Goal: Task Accomplishment & Management: Manage account settings

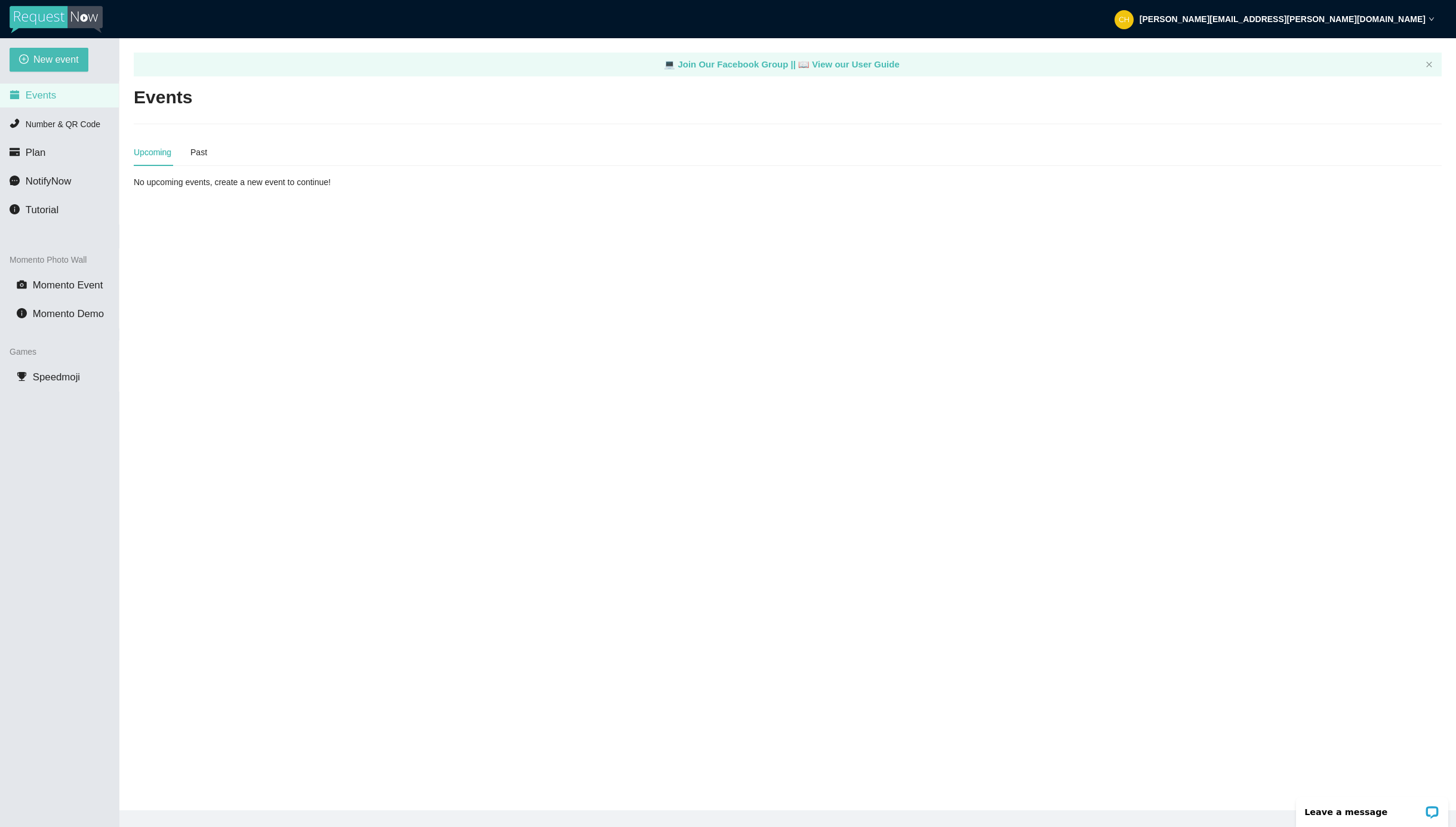
click at [75, 21] on img at bounding box center [57, 20] width 93 height 28
click at [63, 19] on img at bounding box center [57, 20] width 93 height 28
click at [58, 181] on span "NotifyNow" at bounding box center [48, 181] width 45 height 11
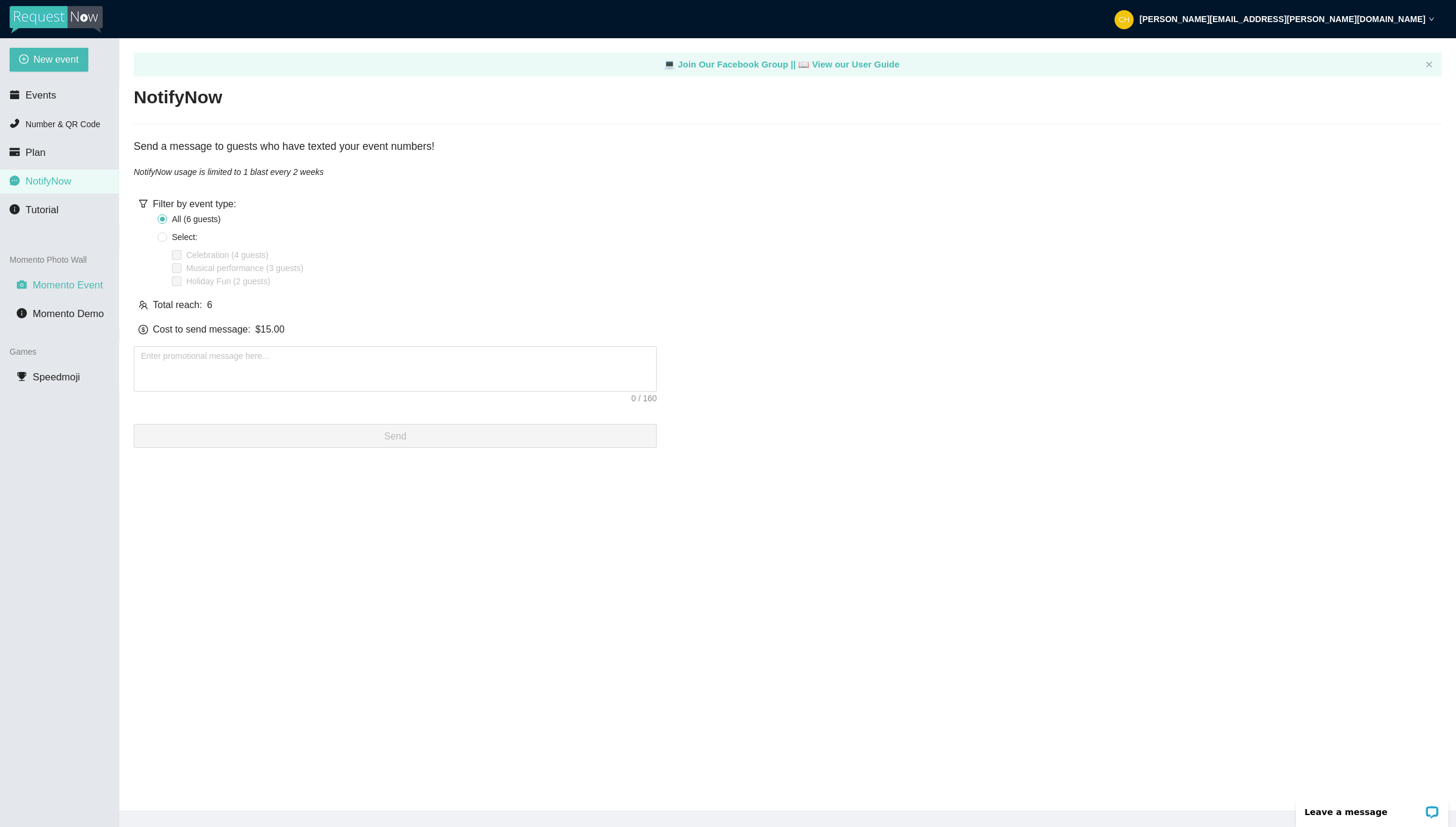
click at [60, 281] on span "Momento Event" at bounding box center [68, 285] width 70 height 11
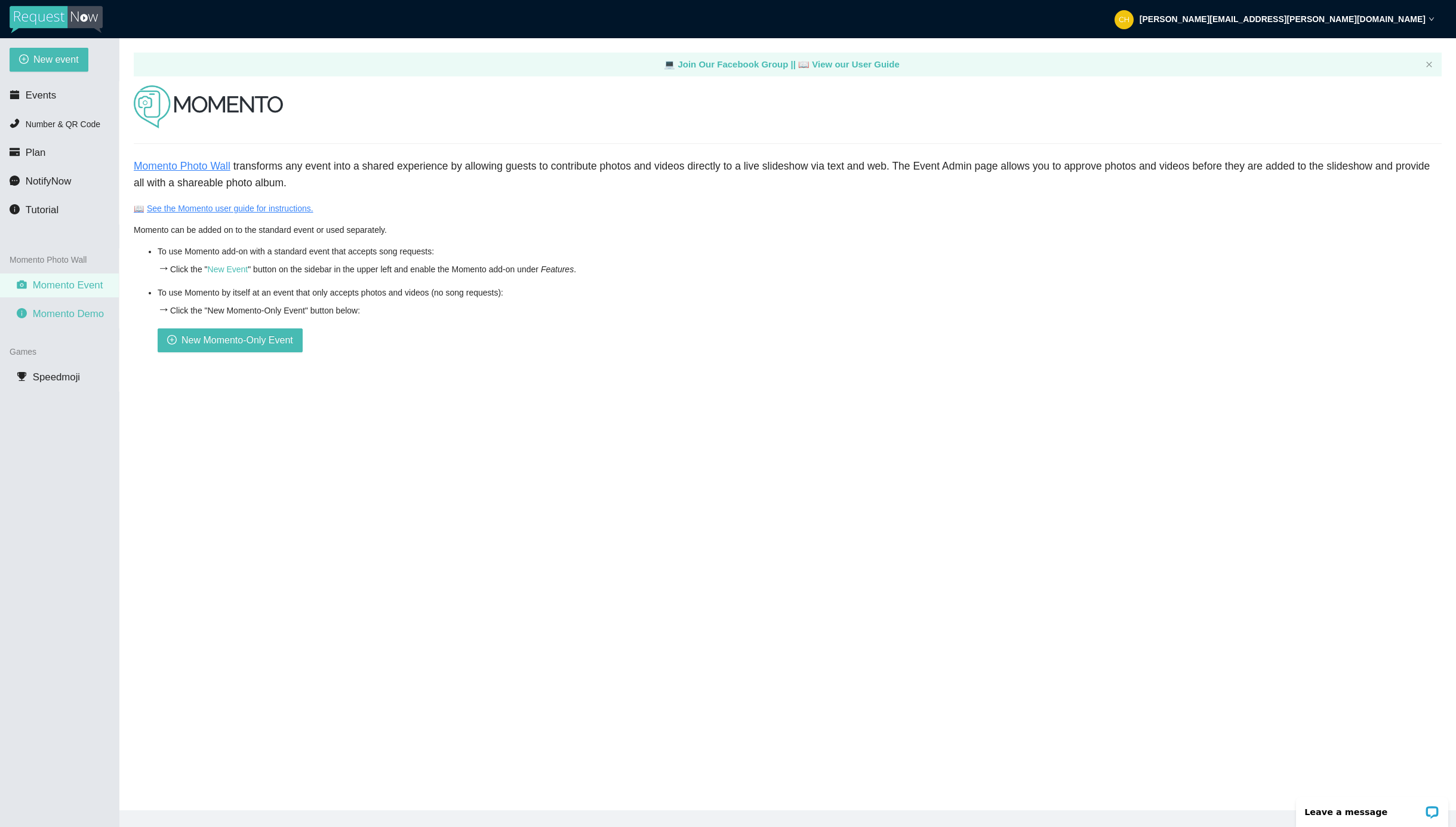
click at [56, 316] on span "Momento Demo" at bounding box center [68, 314] width 71 height 11
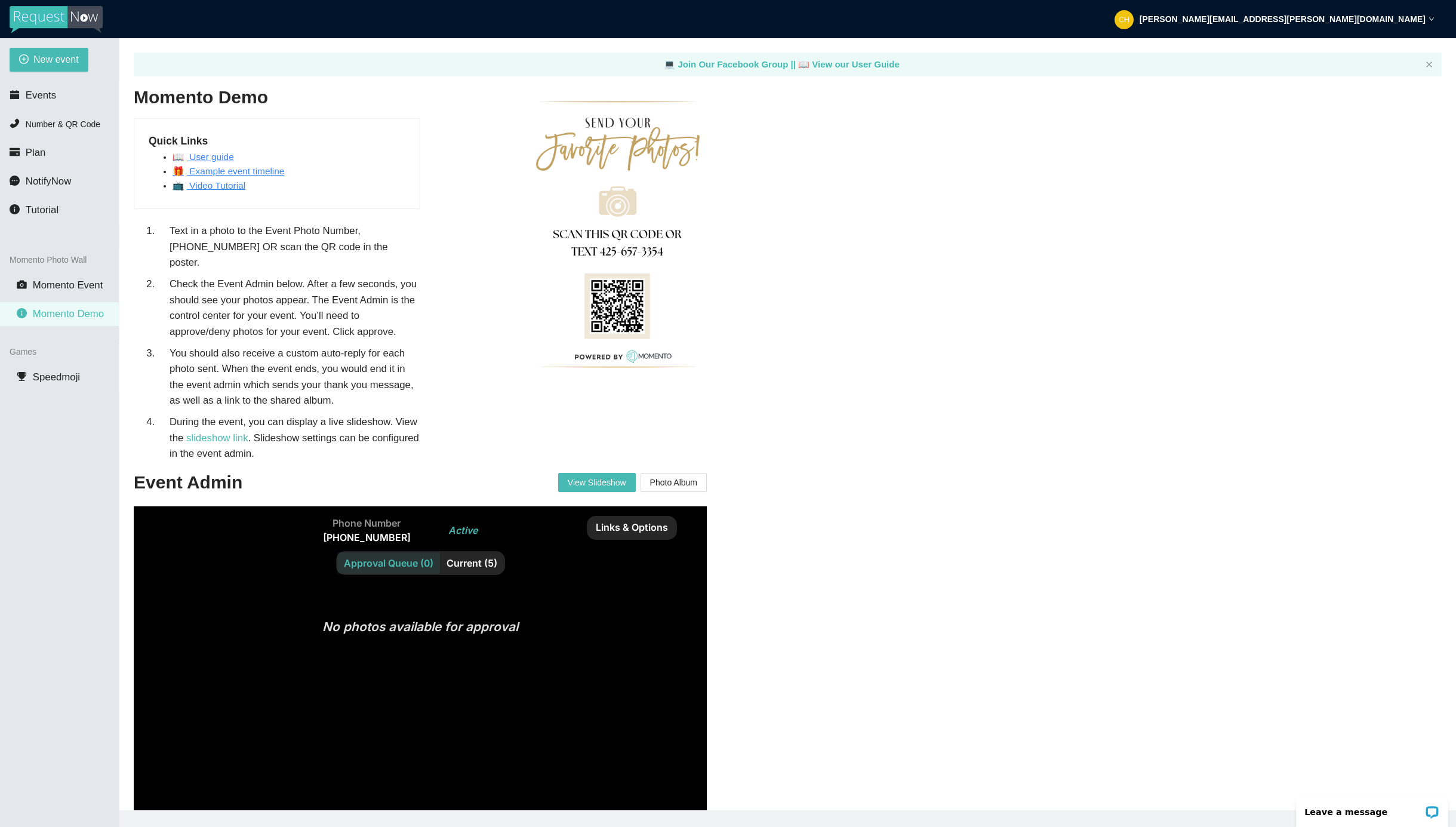
click at [454, 690] on section "Phone Number (425) 657-3354 Active Links & Options Approval Queue (0) Current (…" at bounding box center [420, 608] width 573 height 203
click at [1373, 19] on strong "chuck.bosse@djbossc.com" at bounding box center [1282, 19] width 286 height 10
click at [1245, 138] on div "Momento Demo Quick Links 📖 User guide 🎁 Example event timeline 📺 Video Tutorial…" at bounding box center [787, 499] width 1308 height 828
click at [1426, 62] on icon "close" at bounding box center [1429, 64] width 7 height 7
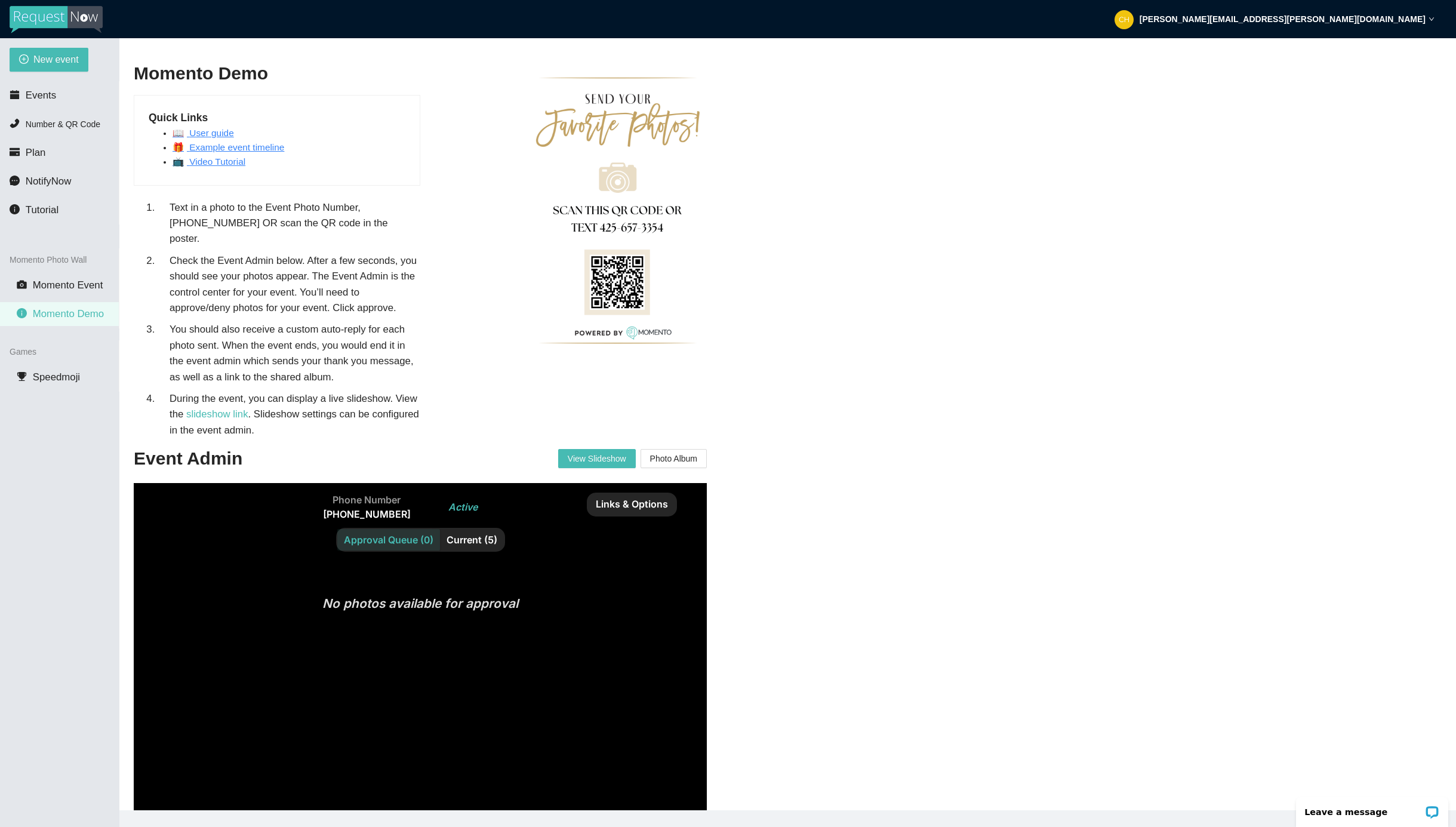
click at [93, 14] on img at bounding box center [57, 20] width 93 height 28
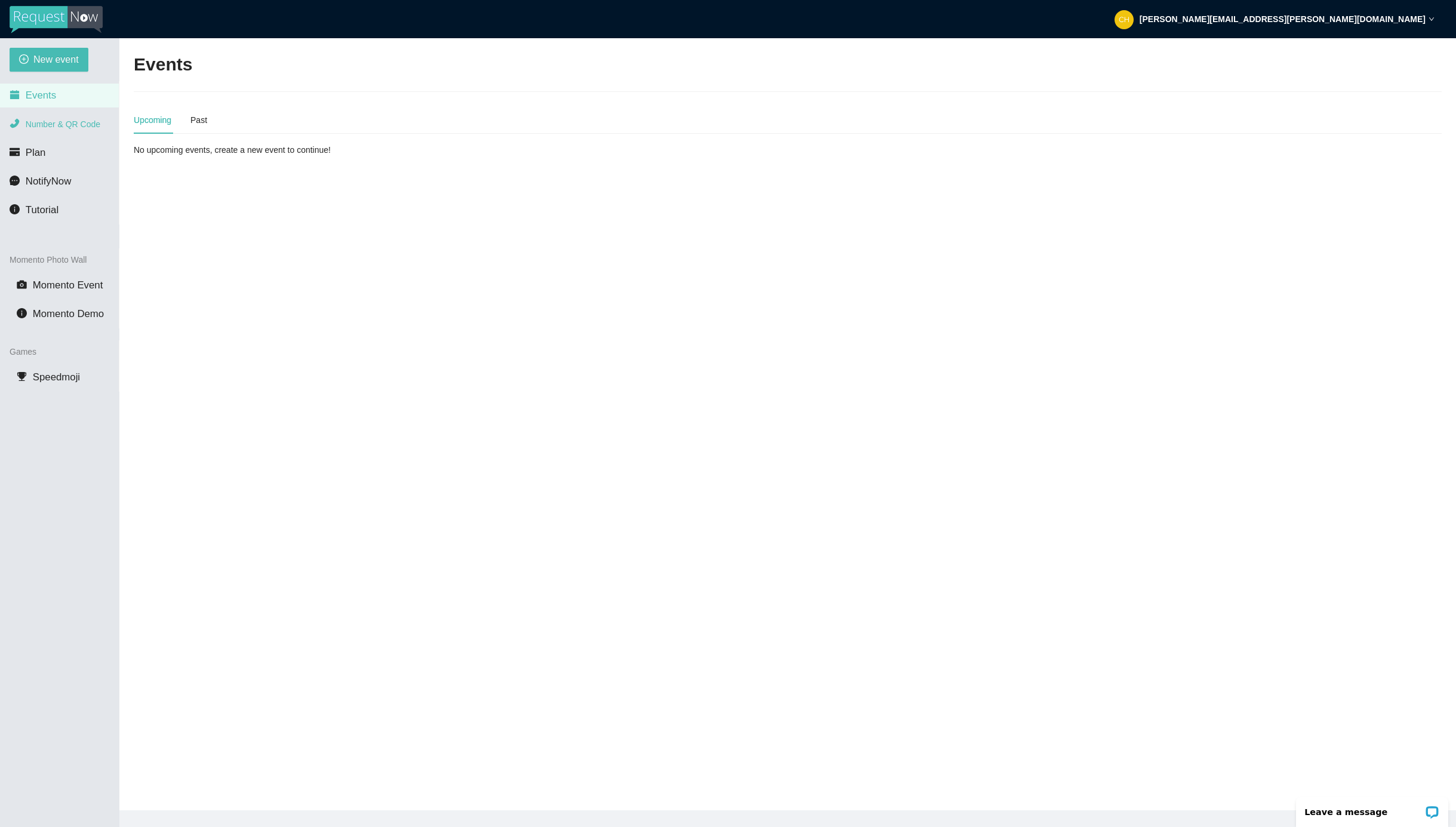
click at [70, 122] on span "Number & QR Code" at bounding box center [62, 125] width 75 height 10
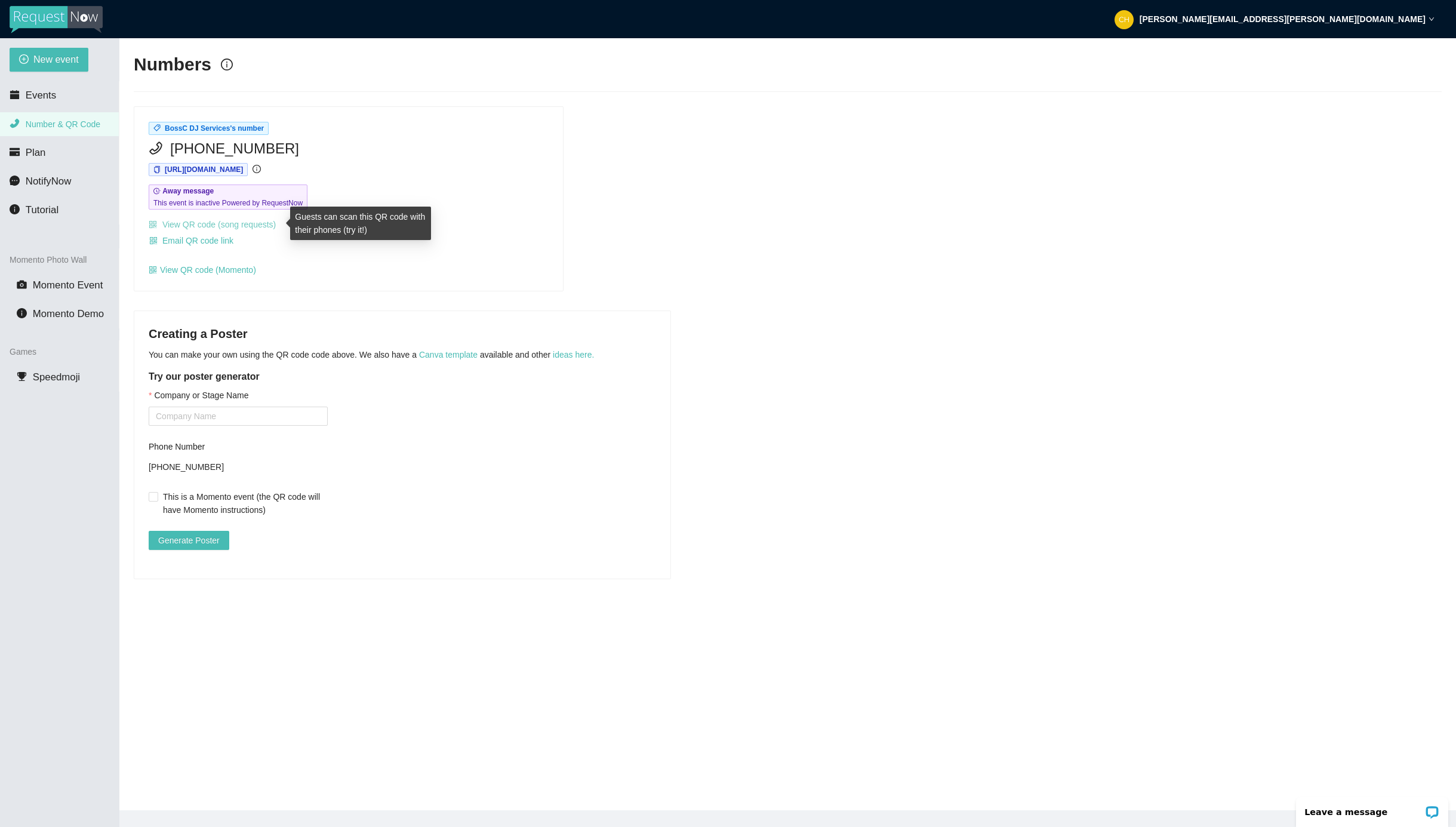
click at [245, 223] on link "View QR code (song requests)" at bounding box center [211, 225] width 127 height 10
click at [221, 239] on span "Email QR code link" at bounding box center [197, 241] width 71 height 13
click at [660, 253] on div "BossC DJ Services's number (508) 657-4962 https://app.requestnow.io/jedgdpr/nex…" at bounding box center [787, 199] width 1318 height 186
click at [507, 175] on div "BossC DJ Services's number (508) 657-4962 https://app.requestnow.io/jedgdpr/nex…" at bounding box center [348, 198] width 429 height 184
click at [271, 224] on link "View QR code (song requests)" at bounding box center [211, 225] width 127 height 10
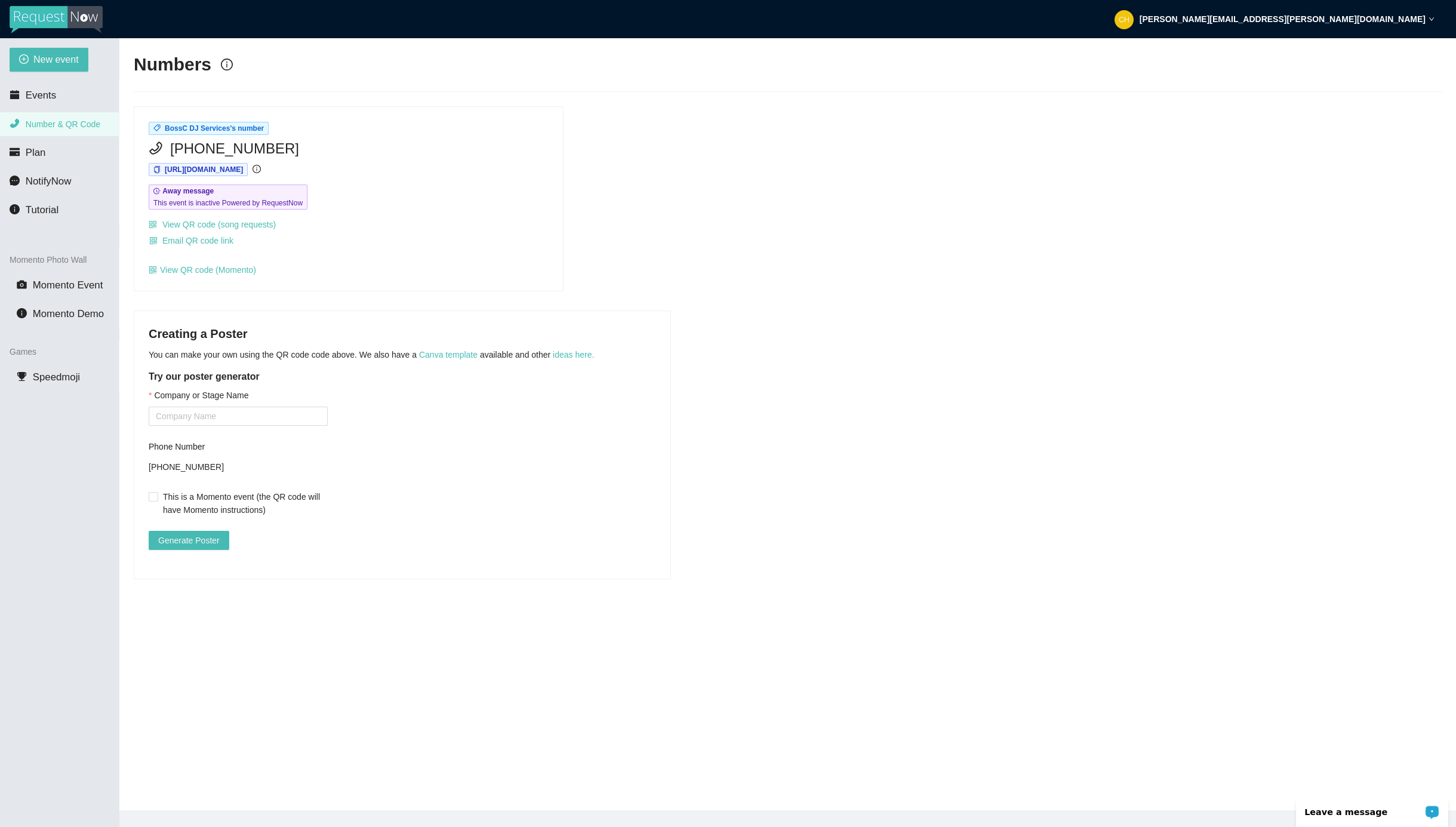
click at [1344, 812] on p "Leave a message" at bounding box center [1364, 812] width 118 height 10
click at [246, 270] on link "View QR code (Momento)" at bounding box center [202, 270] width 107 height 10
click at [225, 240] on span "Email QR code link" at bounding box center [197, 241] width 71 height 13
click at [220, 203] on span "Cancel" at bounding box center [218, 202] width 26 height 13
click at [255, 129] on span "BossC DJ Services's number" at bounding box center [214, 129] width 99 height 8
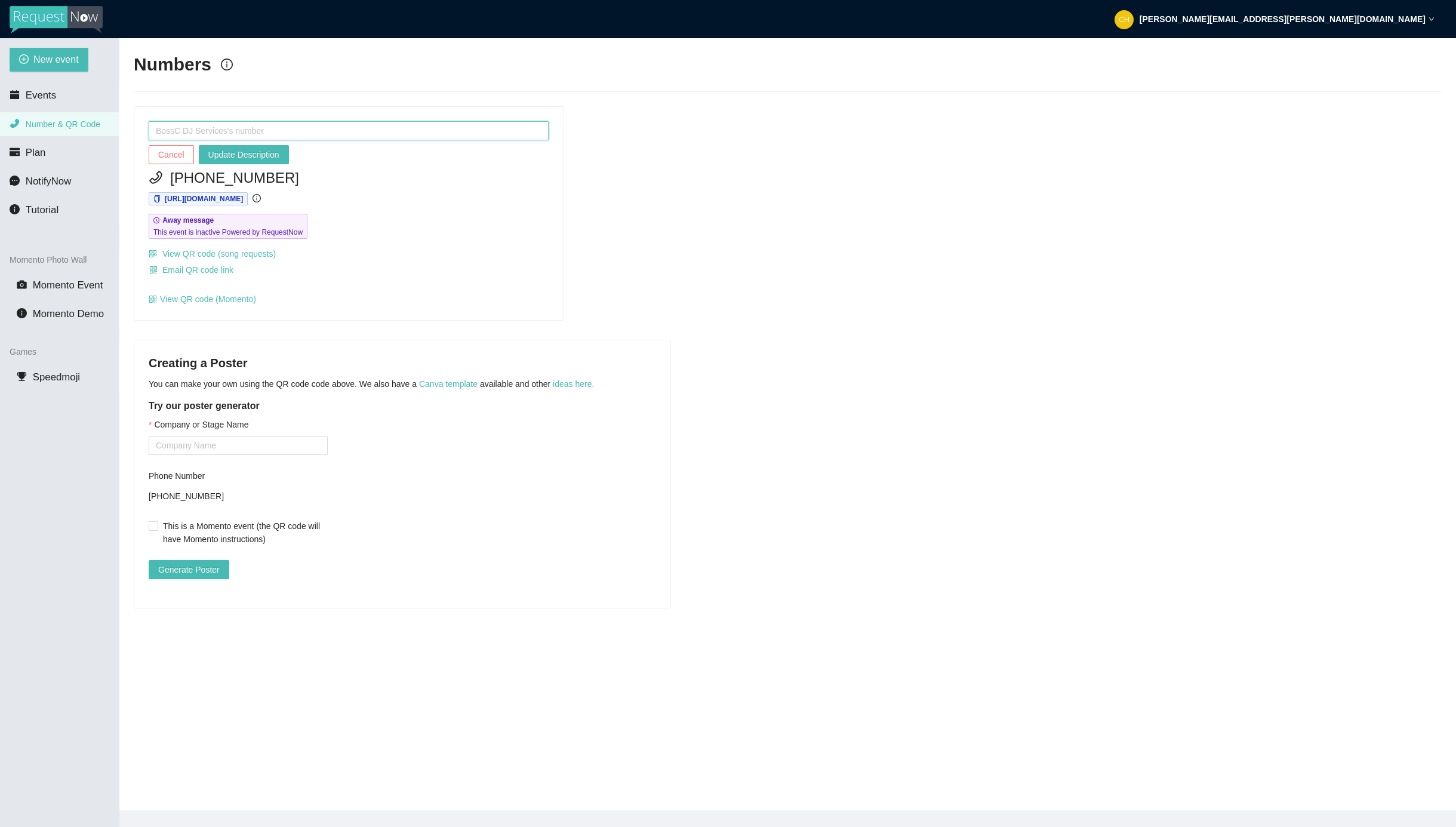
click at [153, 129] on input "text" at bounding box center [348, 130] width 400 height 19
click at [551, 258] on div "DJ BossC Text Request # Cancel Update Description (508) 657-4962 https://app.re…" at bounding box center [348, 213] width 429 height 214
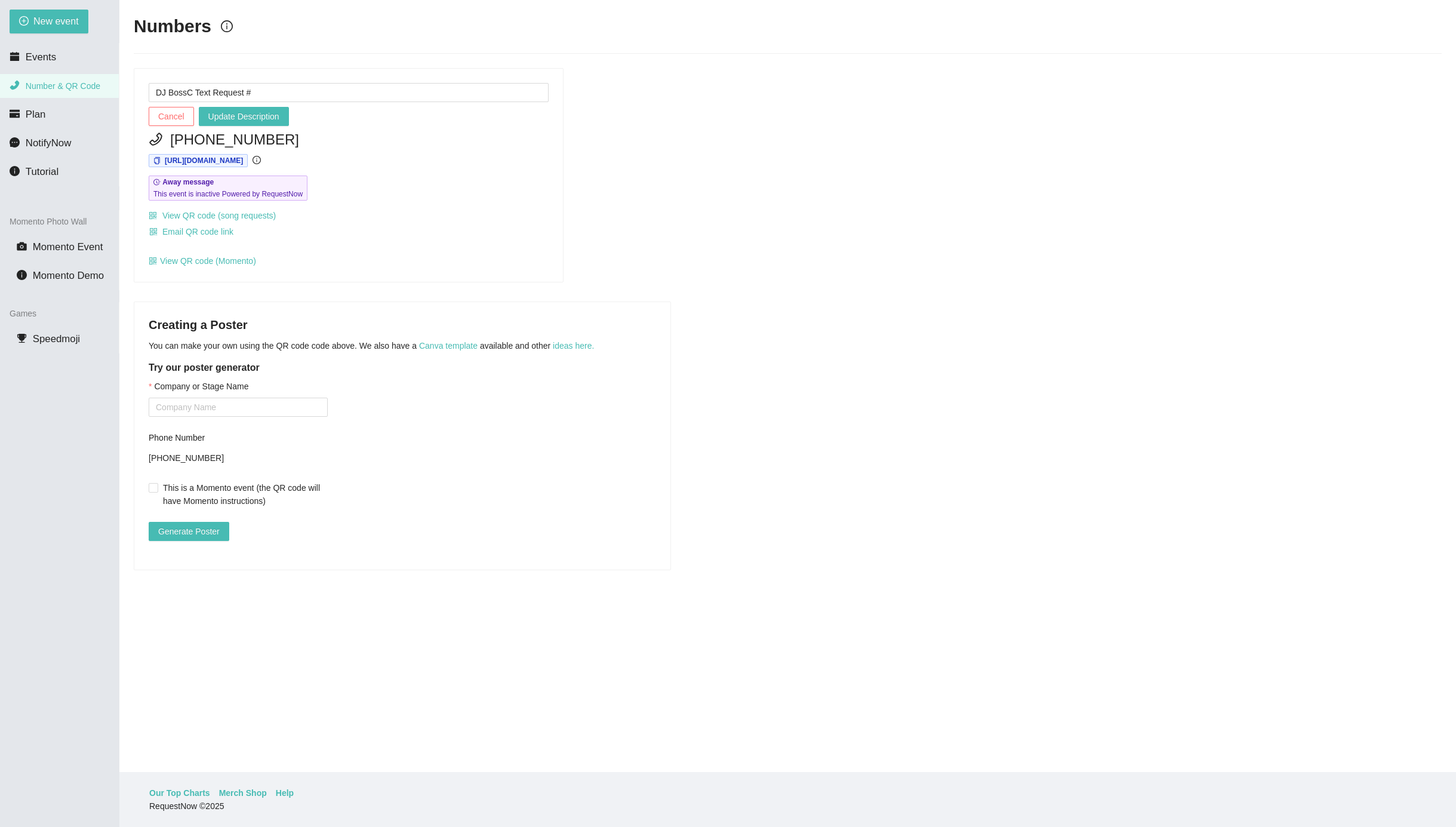
click at [1104, 457] on div "Creating a Poster You can make your own using the QR code code above. We also h…" at bounding box center [787, 436] width 1308 height 269
click at [533, 205] on div "DJ BossC Text Request # Cancel Update Description (508) 657-4962 https://app.re…" at bounding box center [348, 175] width 429 height 214
click at [245, 91] on input "DJ BossC Text Request #" at bounding box center [348, 92] width 400 height 19
type input "DJ BossC Request Text #"
click at [41, 115] on span "Plan" at bounding box center [35, 115] width 20 height 11
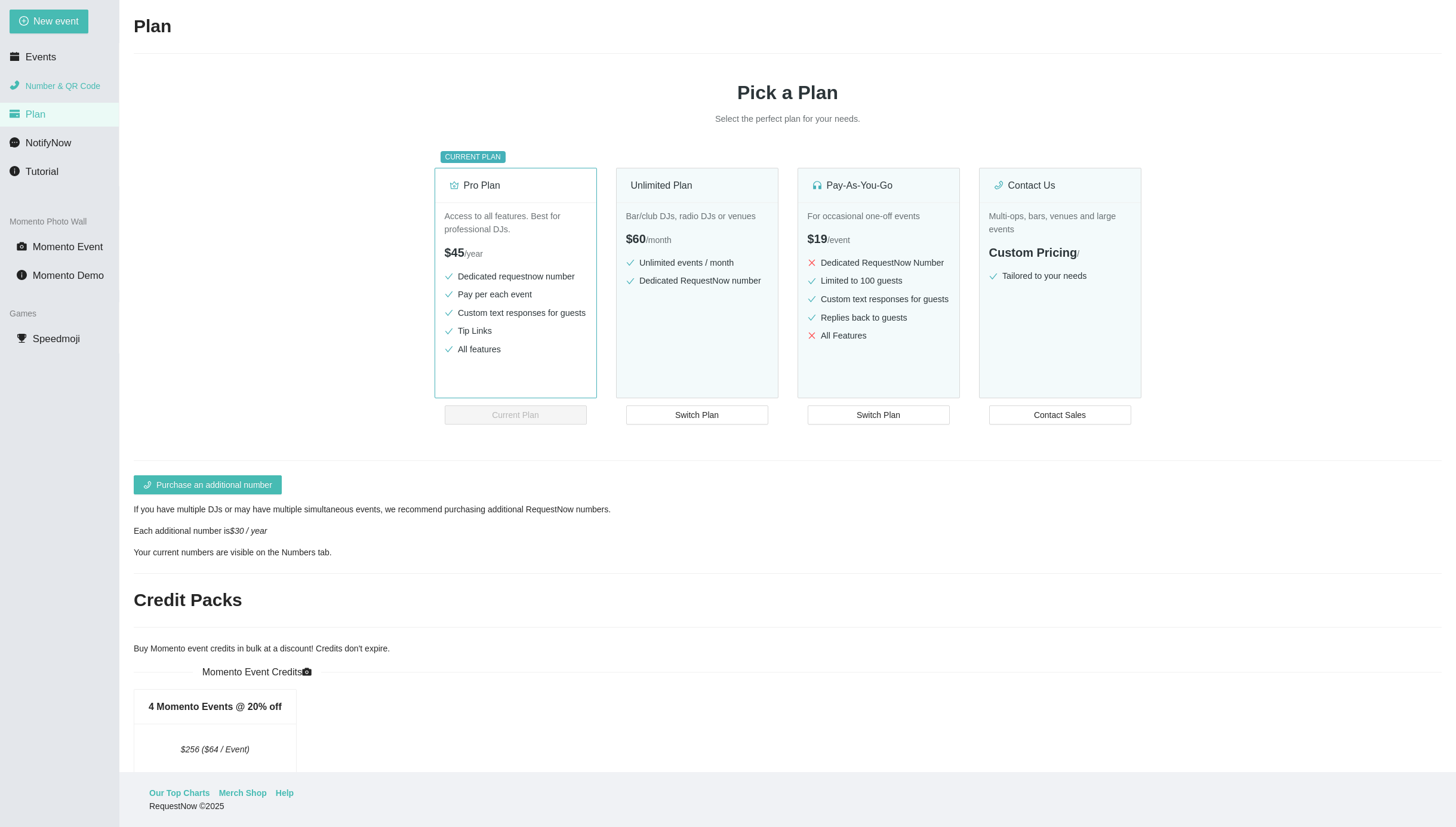
click at [58, 86] on span "Number & QR Code" at bounding box center [62, 86] width 75 height 10
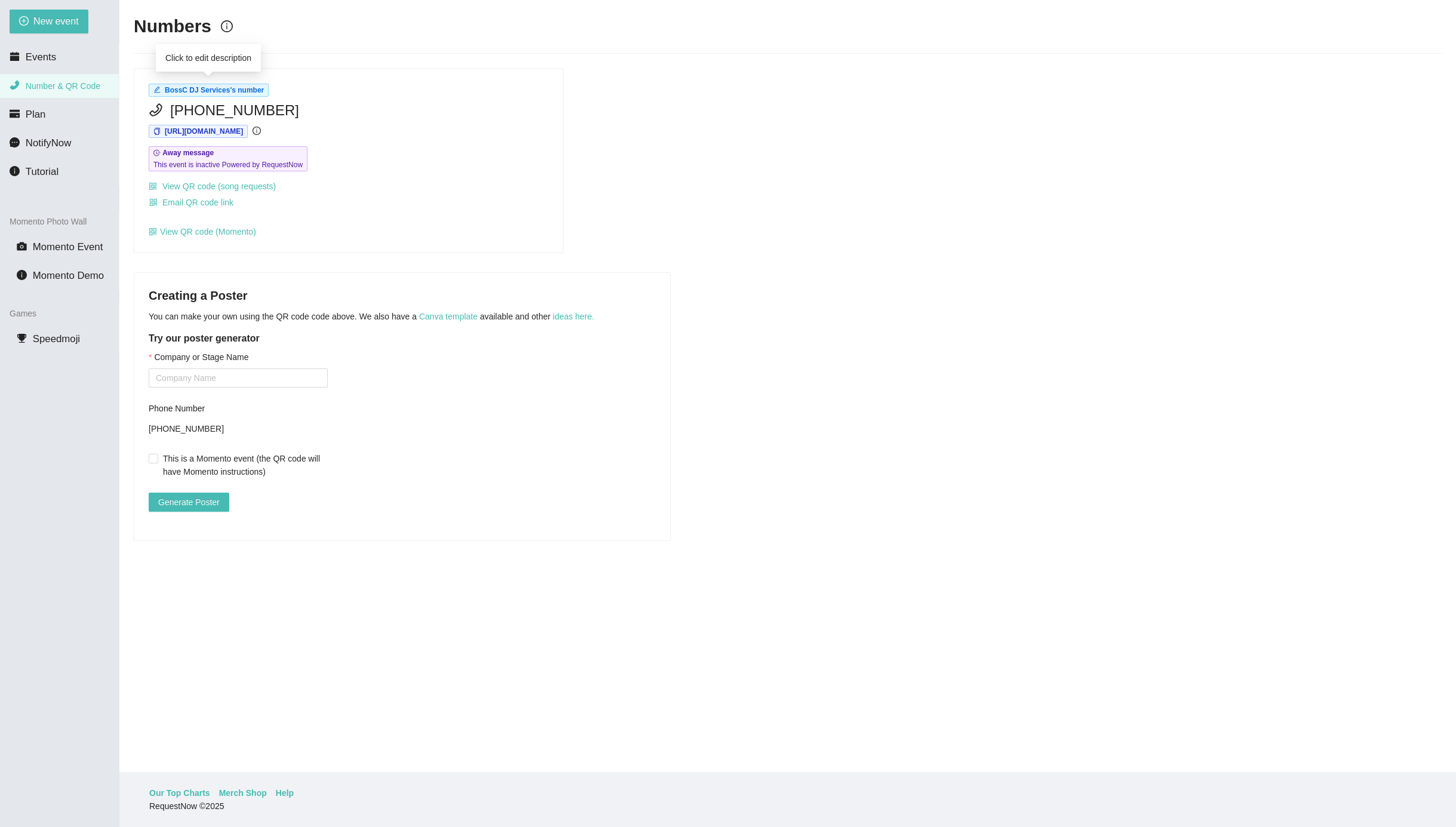
click at [210, 86] on span "BossC DJ Services's number" at bounding box center [214, 90] width 99 height 8
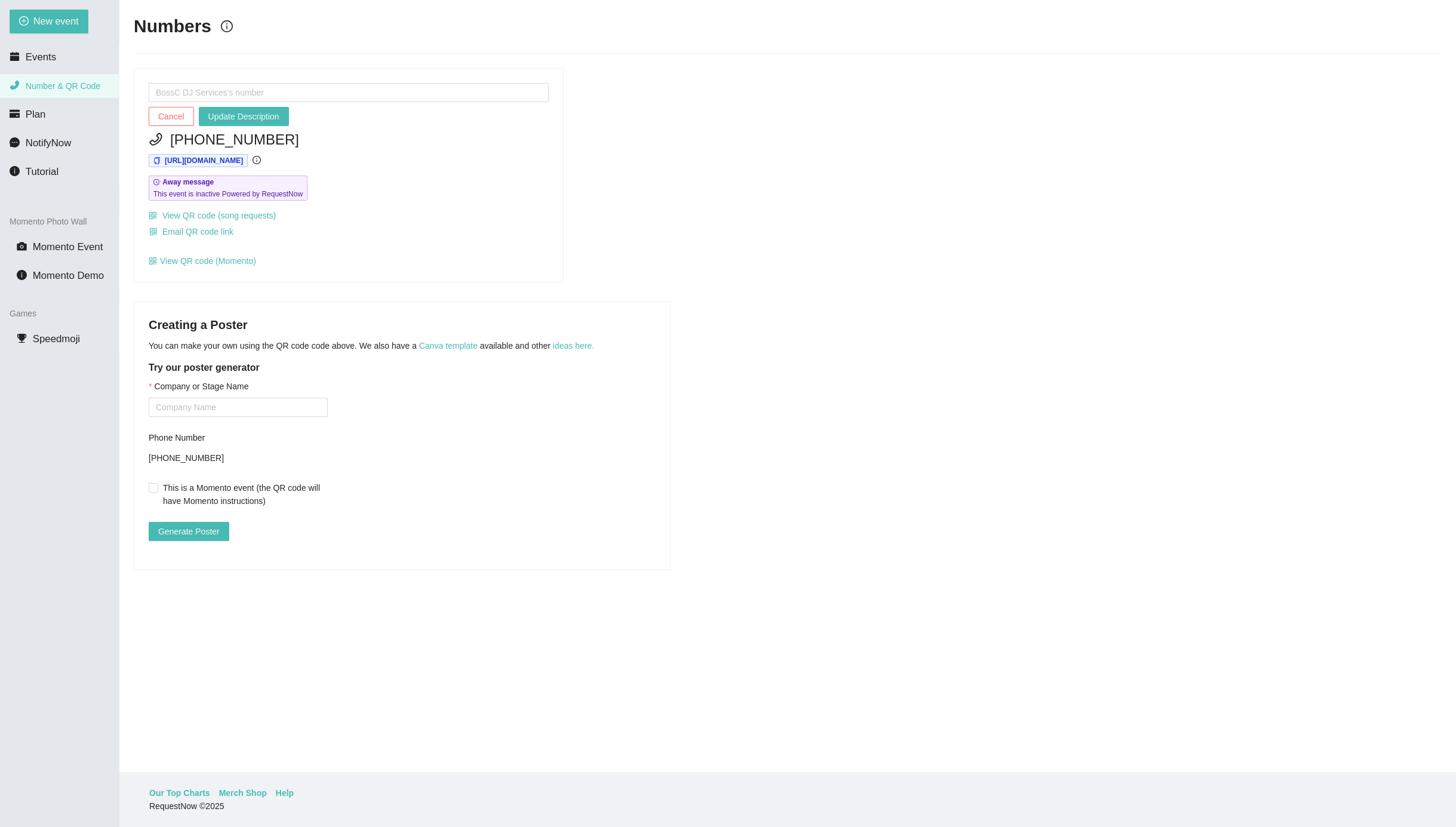
click at [1131, 546] on div "Creating a Poster You can make your own using the QR code code above. We also h…" at bounding box center [787, 436] width 1308 height 269
click at [1122, 691] on main "Numbers Cancel Update Description (508) 657-4962 https://app.requestnow.io/jedg…" at bounding box center [787, 386] width 1336 height 772
click at [1257, 525] on div "Creating a Poster You can make your own using the QR code code above. We also h…" at bounding box center [787, 436] width 1308 height 269
click at [279, 90] on input "text" at bounding box center [348, 92] width 400 height 19
click at [36, 118] on span "Plan" at bounding box center [35, 115] width 20 height 11
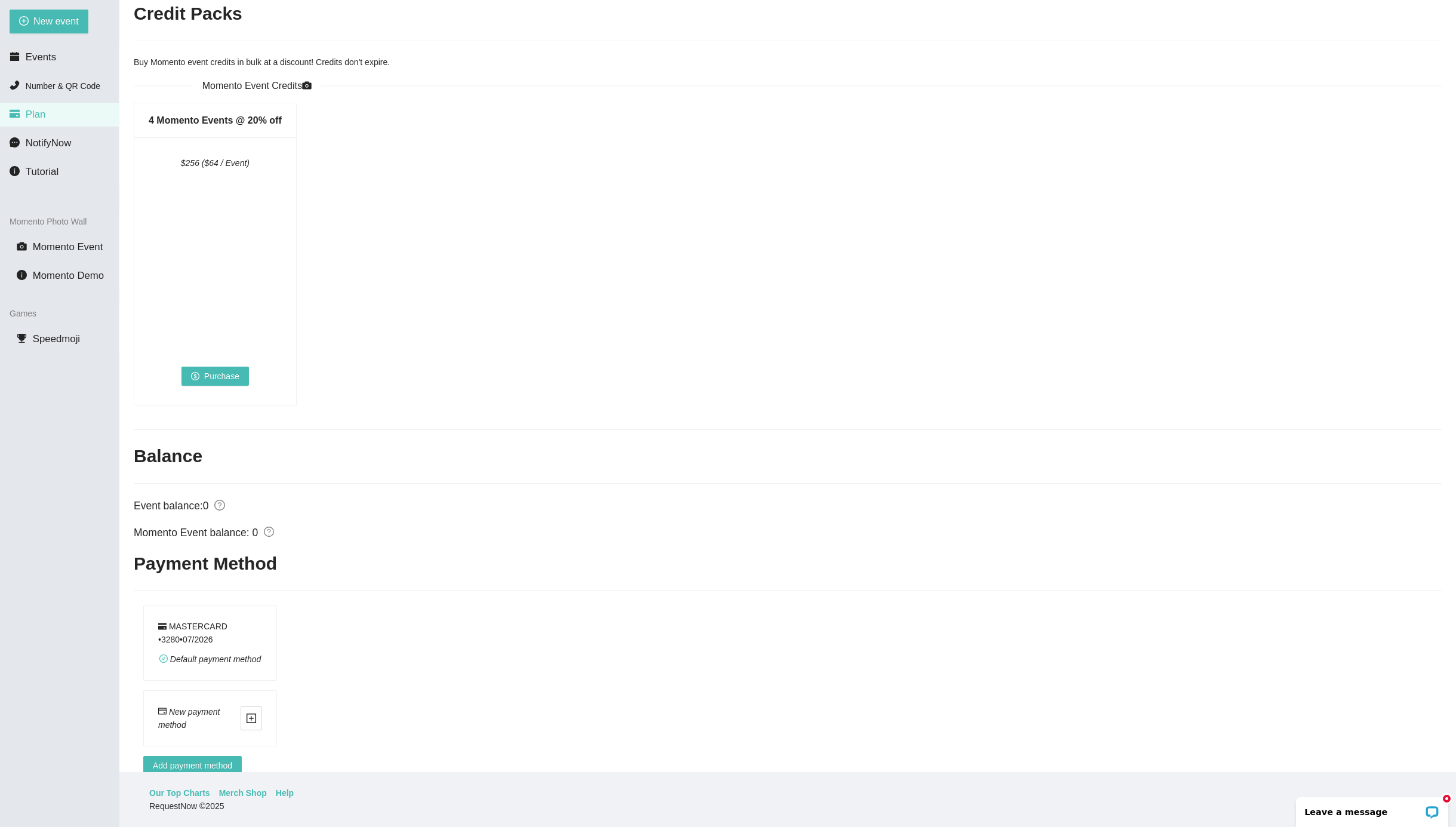
scroll to position [639, 0]
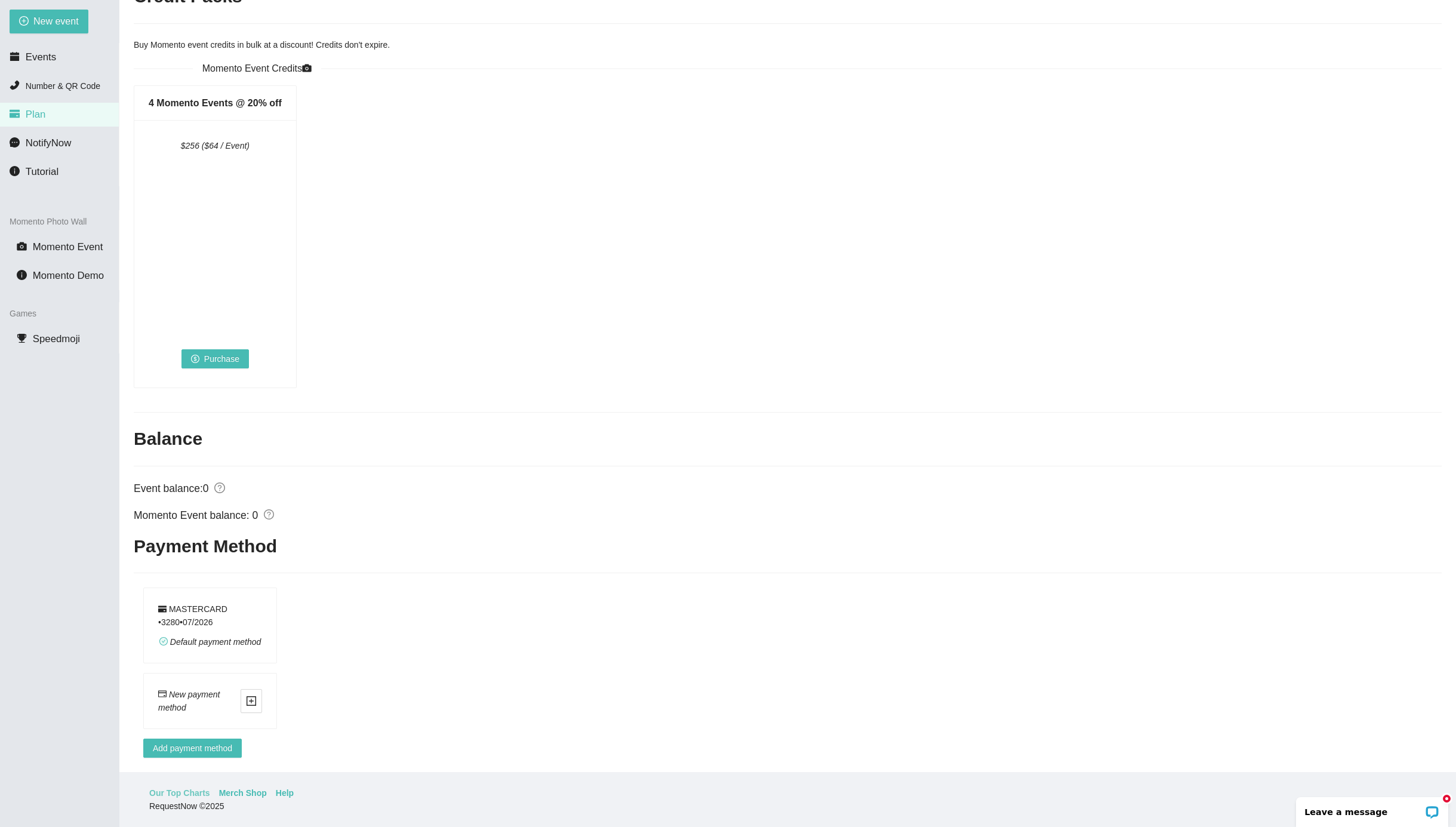
click at [197, 791] on link "Our Top Charts" at bounding box center [179, 793] width 61 height 13
click at [663, 107] on div "4 Momento Events @ 20% off $256 ($64 / Event) Purchase" at bounding box center [787, 241] width 1318 height 312
click at [52, 86] on span "Number & QR Code" at bounding box center [62, 86] width 75 height 10
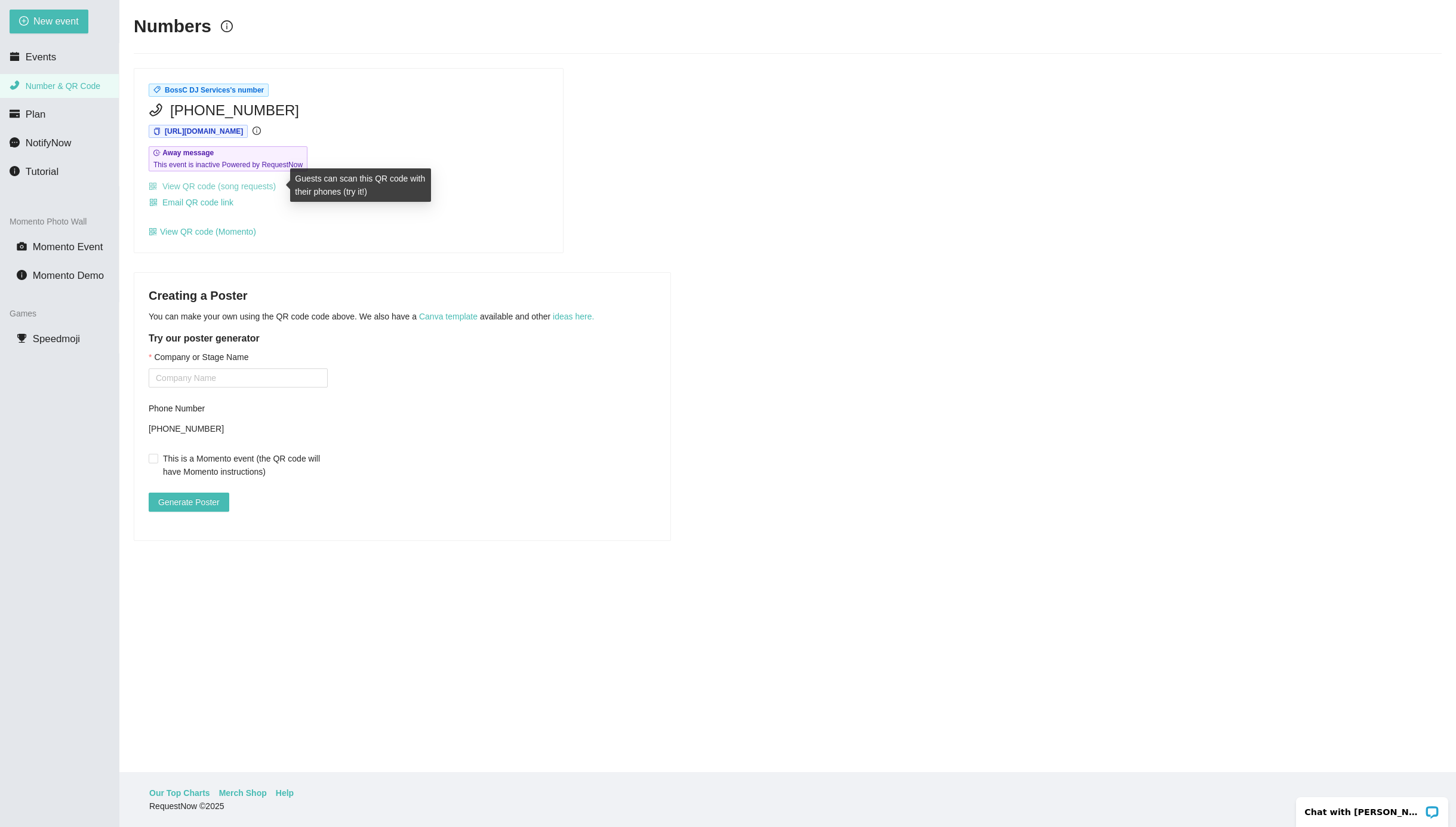
click at [273, 186] on link "View QR code (song requests)" at bounding box center [211, 186] width 127 height 10
click at [1319, 809] on p "Chat with [PERSON_NAME]" at bounding box center [1364, 812] width 118 height 10
click at [256, 188] on link "View QR code (song requests)" at bounding box center [211, 186] width 127 height 10
click at [245, 184] on link "View QR code (song requests)" at bounding box center [211, 186] width 127 height 10
click at [256, 186] on link "View QR code (song requests)" at bounding box center [211, 186] width 127 height 10
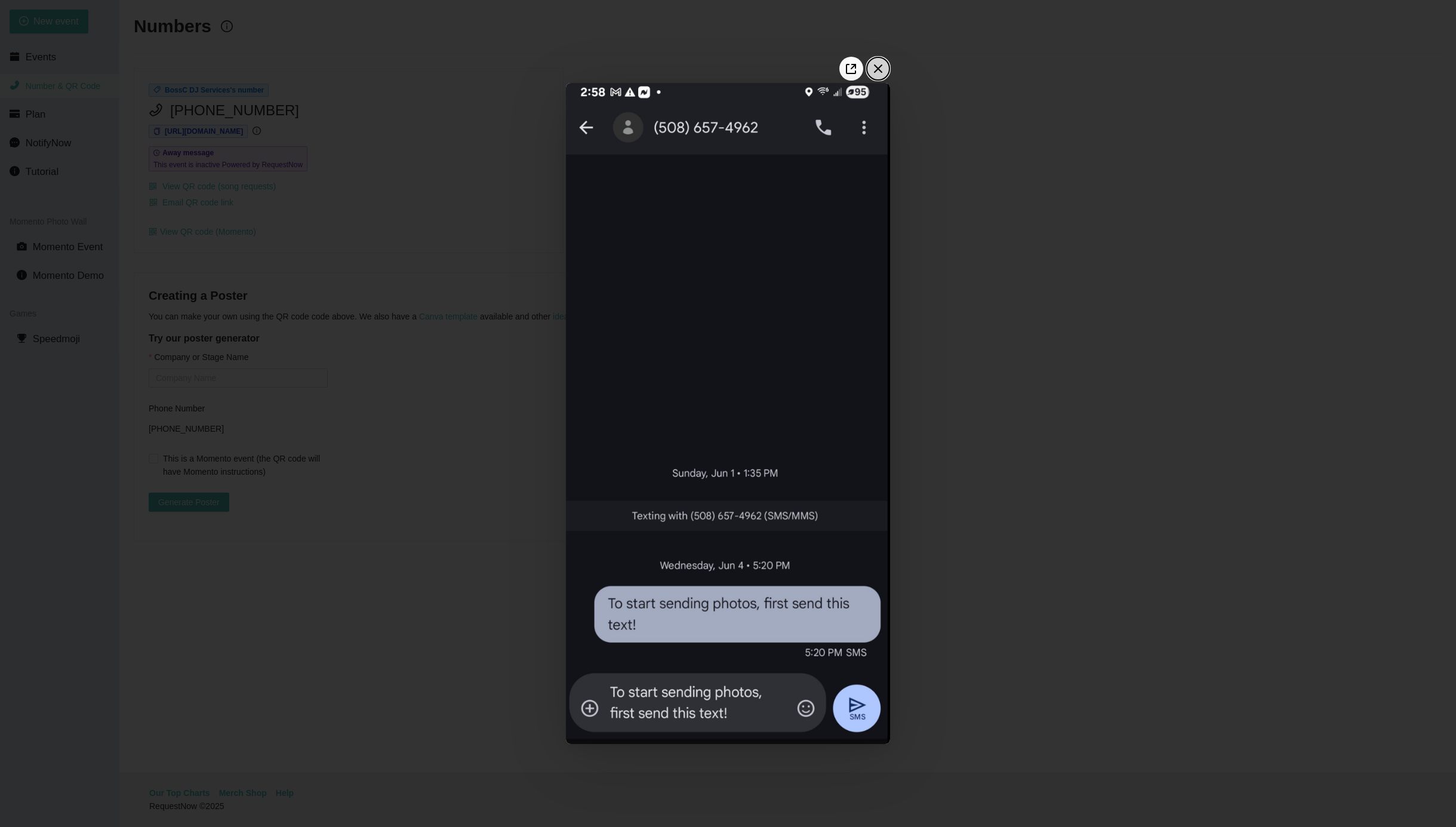
click at [882, 67] on icon "Close the window" at bounding box center [878, 68] width 19 height 19
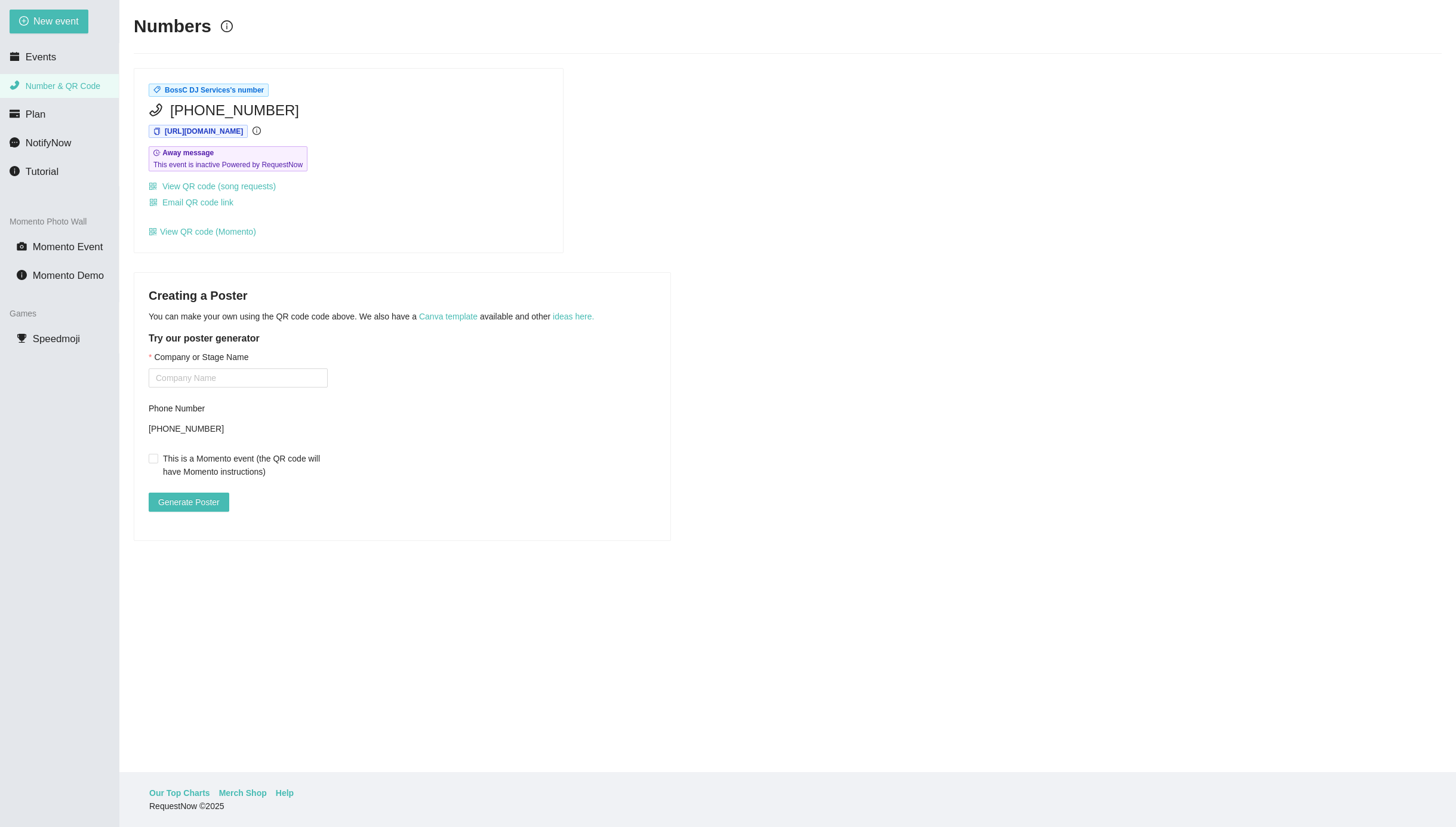
click at [601, 149] on div "BossC DJ Services's number (508) 657-4962 https://app.requestnow.io/jedgdpr/nex…" at bounding box center [787, 161] width 1318 height 186
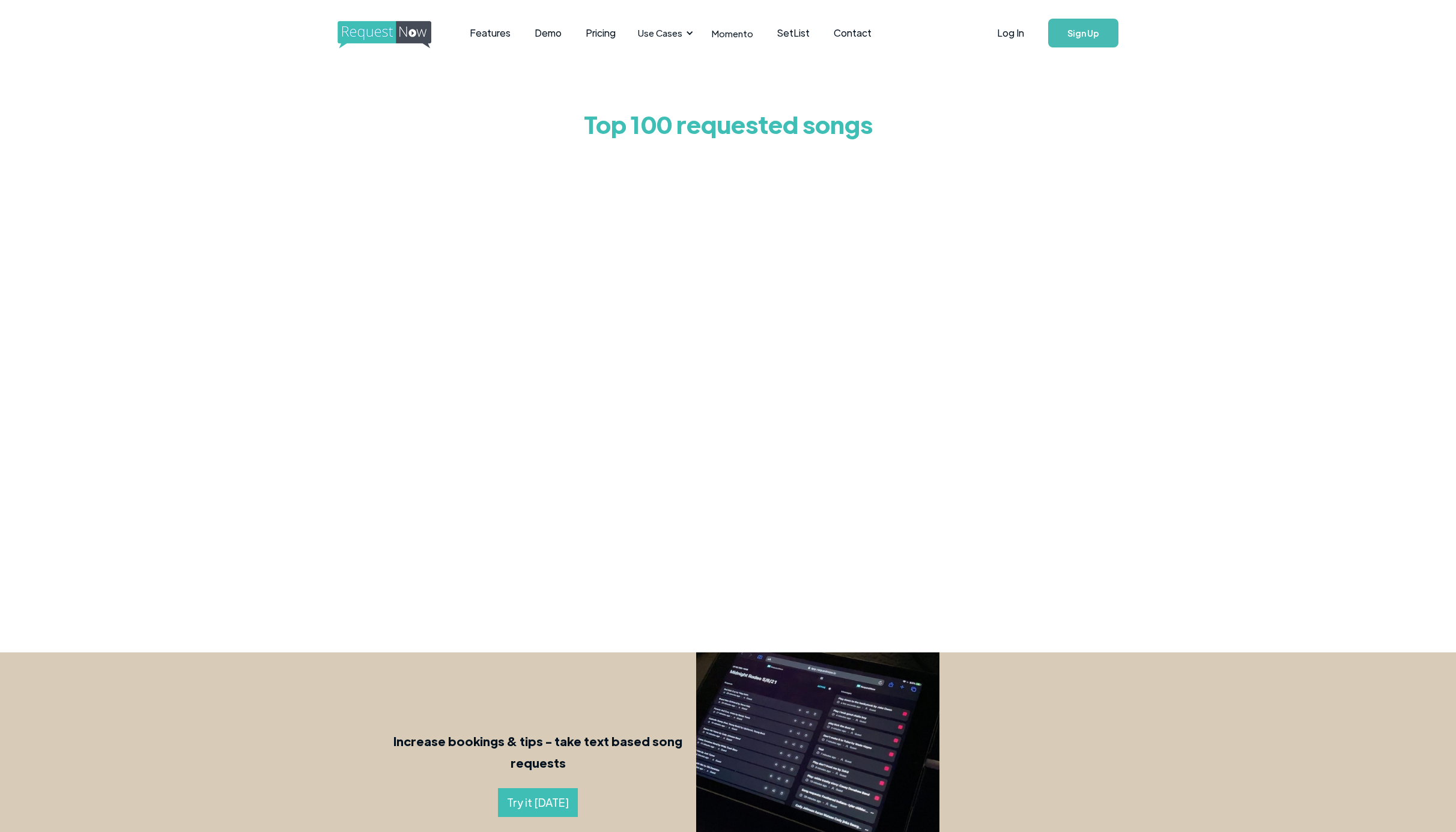
click at [1165, 712] on div "Increase bookings & tips - take text based song requests Try it [DATE]" at bounding box center [728, 773] width 1456 height 243
click at [1185, 643] on body "Features Demo Pricing Use Cases Wedding + Private Events Karaoke DJs Bar/Club &…" at bounding box center [728, 515] width 1456 height 1030
click at [1040, 366] on div "Top 100 requested songs" at bounding box center [728, 347] width 1456 height 562
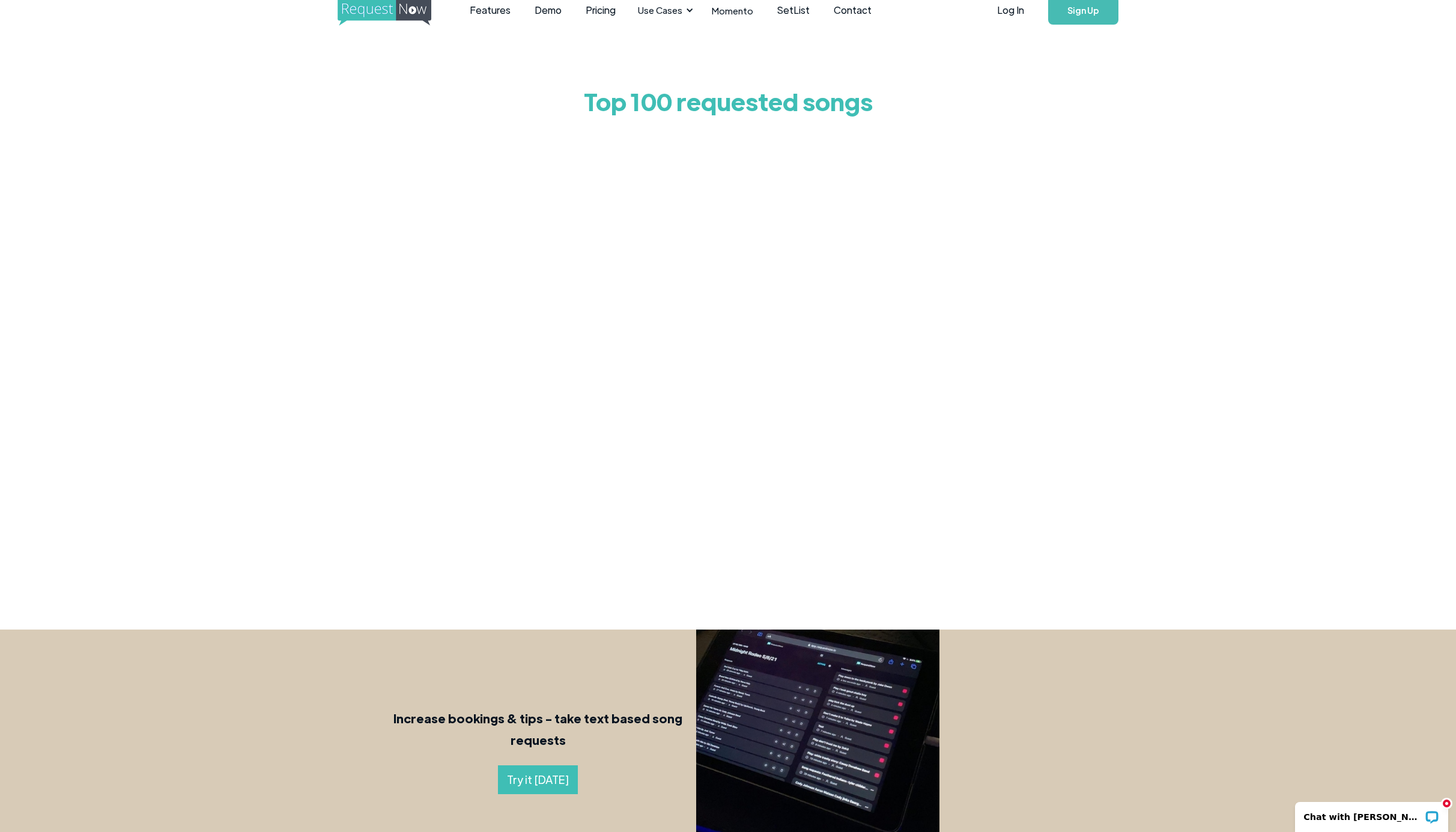
scroll to position [23, 0]
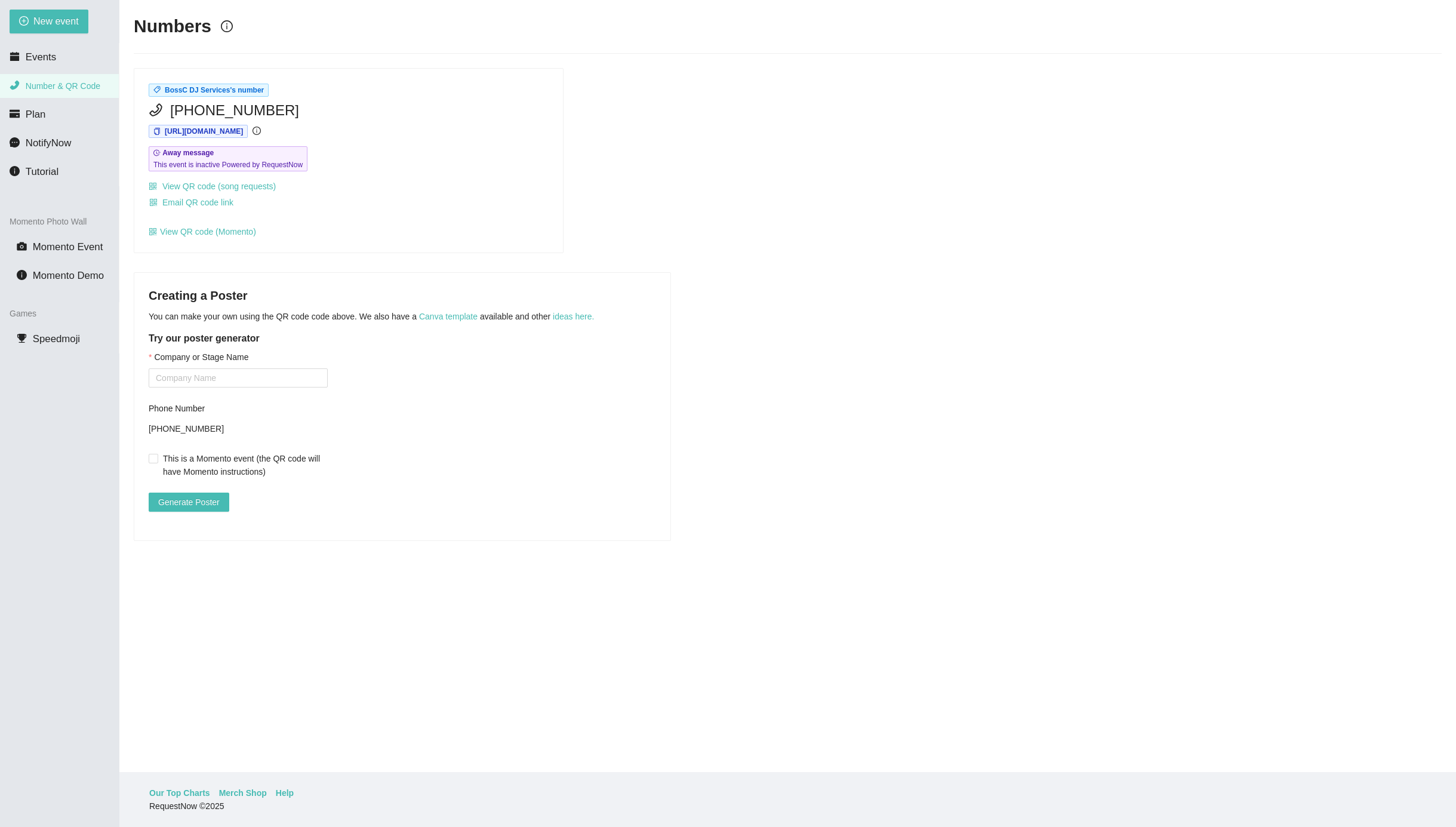
click at [795, 467] on div "Creating a Poster You can make your own using the QR code code above. We also h…" at bounding box center [787, 407] width 1308 height 269
click at [492, 171] on div "BossC DJ Services's number (508) 657-4962 https://app.requestnow.io/jedgdpr/nex…" at bounding box center [348, 161] width 429 height 184
click at [257, 788] on link "Merch Shop" at bounding box center [243, 793] width 48 height 13
click at [241, 186] on link "View QR code (song requests)" at bounding box center [211, 186] width 127 height 10
click at [270, 184] on link "View QR code (song requests)" at bounding box center [211, 186] width 127 height 10
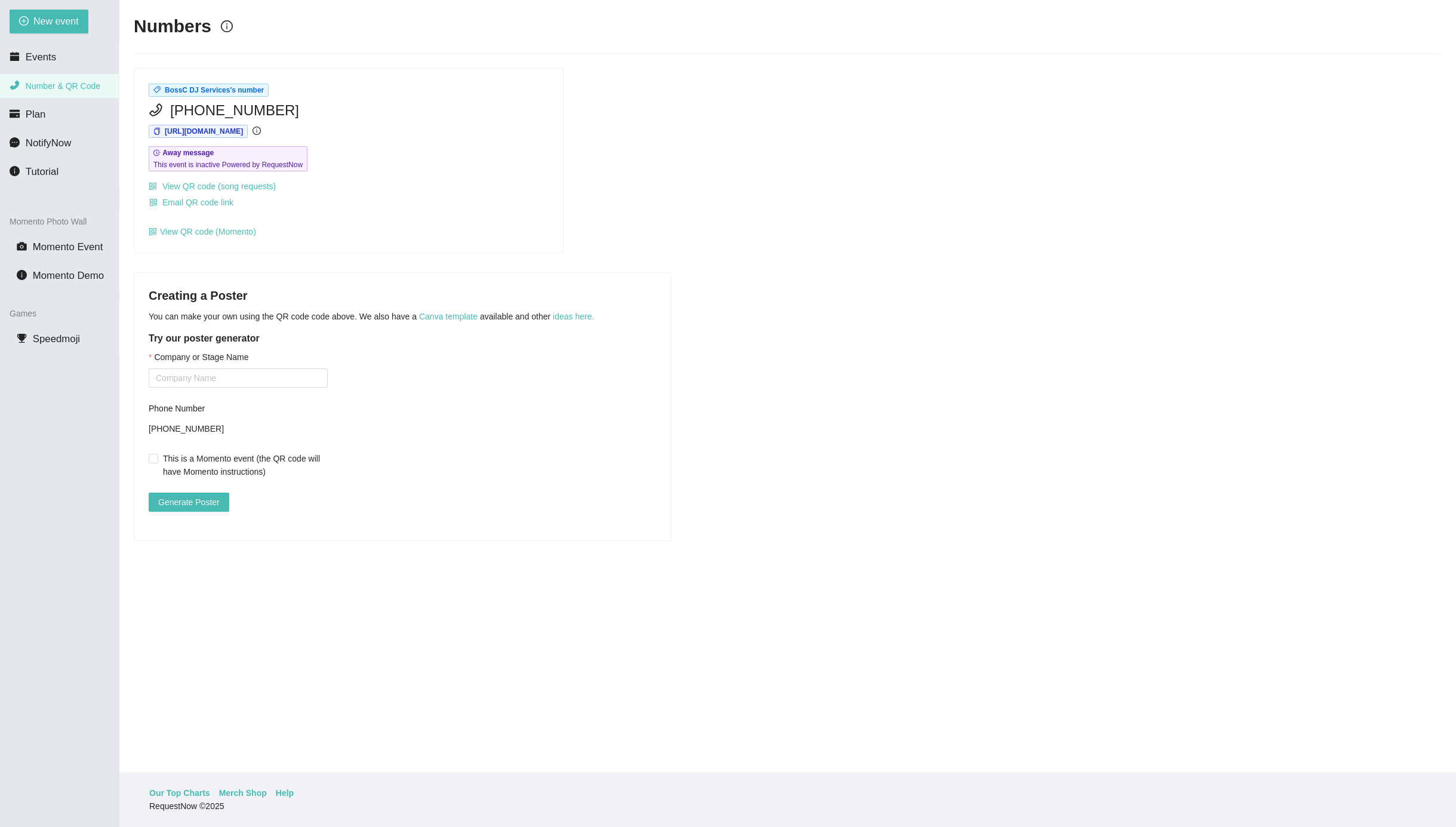
click at [719, 261] on main "Numbers BossC DJ Services's number (508) 657-4962 https://app.requestnow.io/jed…" at bounding box center [787, 386] width 1336 height 772
click at [271, 184] on link "View QR code (song requests)" at bounding box center [211, 186] width 127 height 10
click at [34, 113] on span "Plan" at bounding box center [35, 115] width 20 height 11
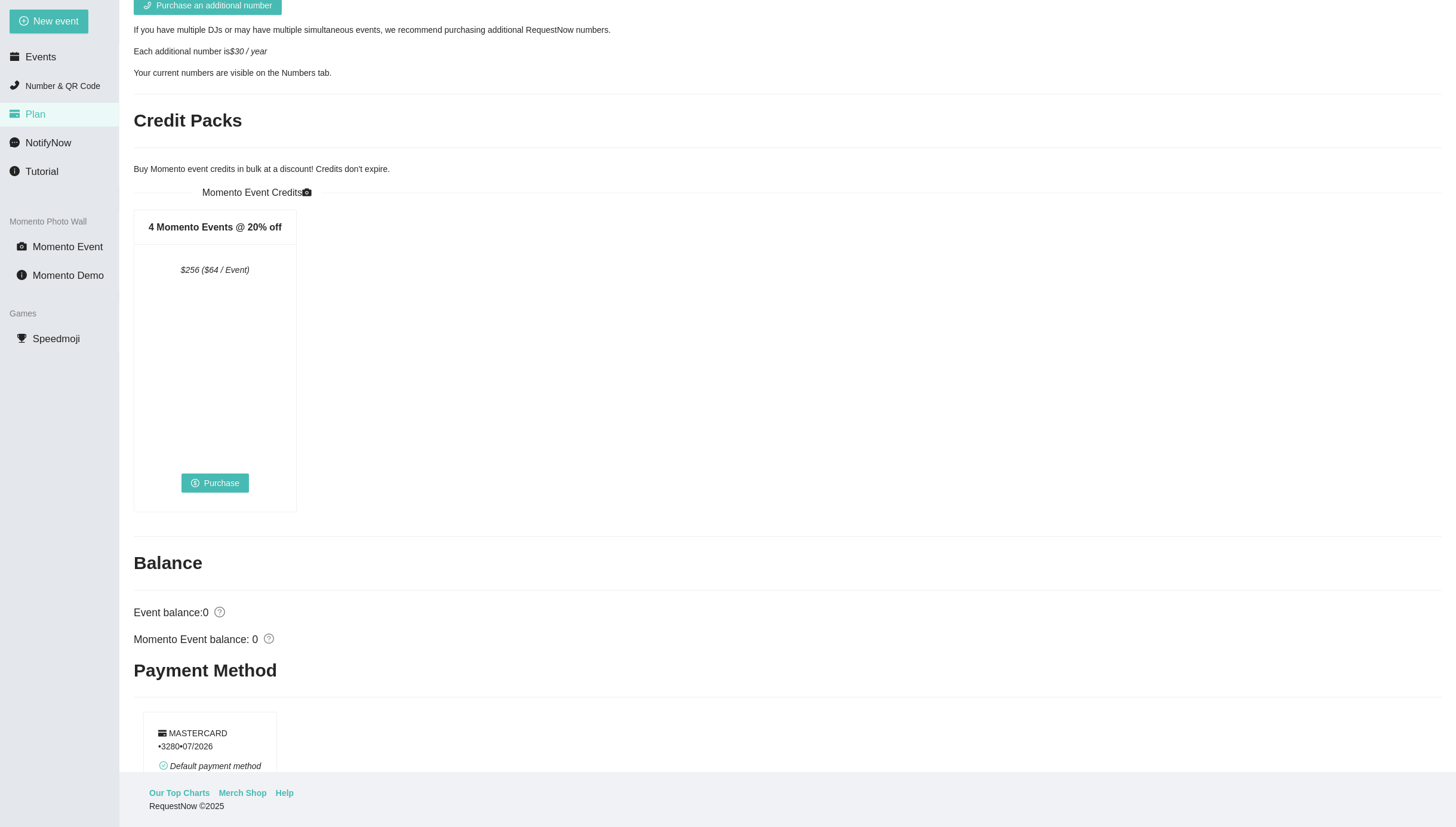
scroll to position [639, 0]
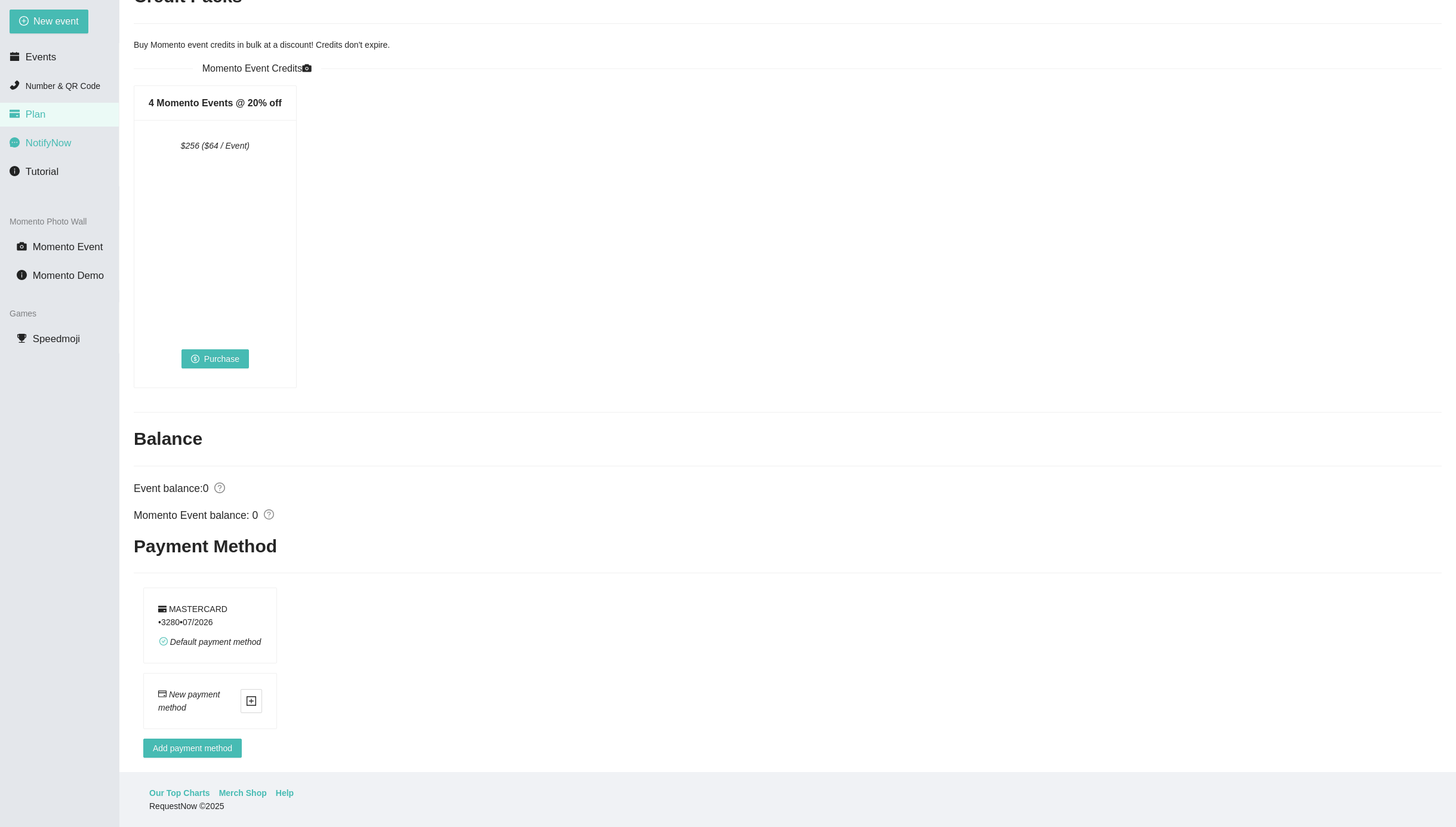
click at [52, 144] on span "NotifyNow" at bounding box center [48, 143] width 45 height 11
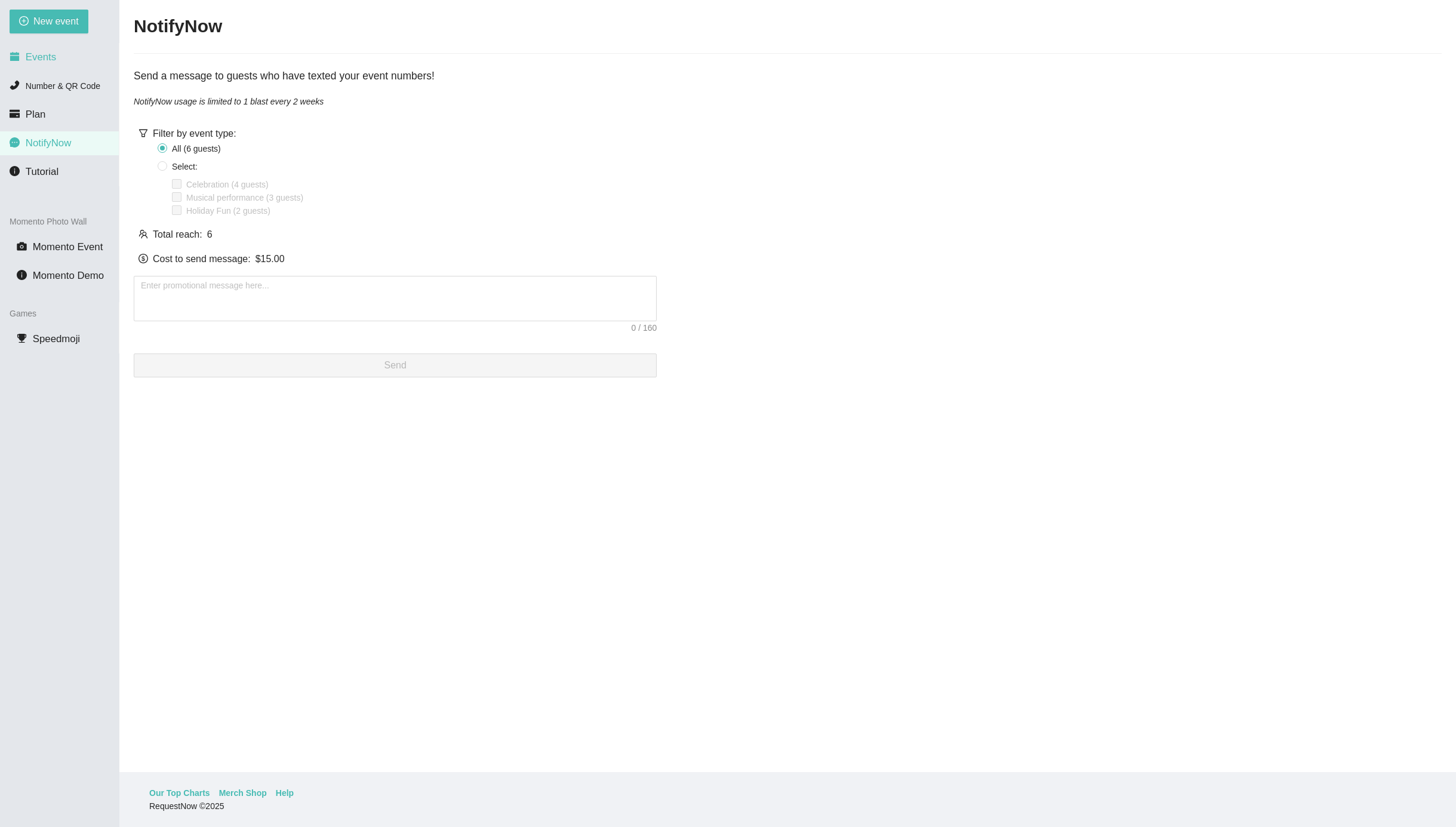
click at [45, 57] on span "Events" at bounding box center [40, 57] width 30 height 11
